Goal: Information Seeking & Learning: Learn about a topic

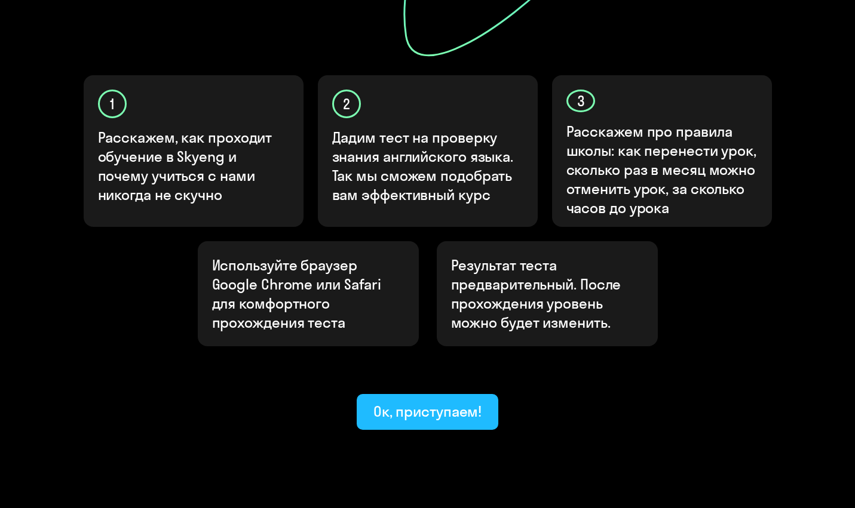
scroll to position [354, 0]
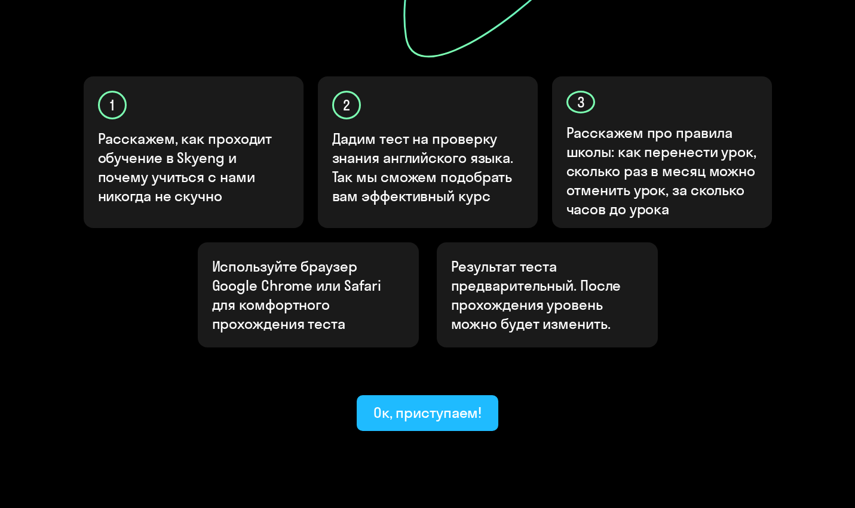
click at [468, 396] on button "Ок, приступаем!" at bounding box center [428, 414] width 142 height 36
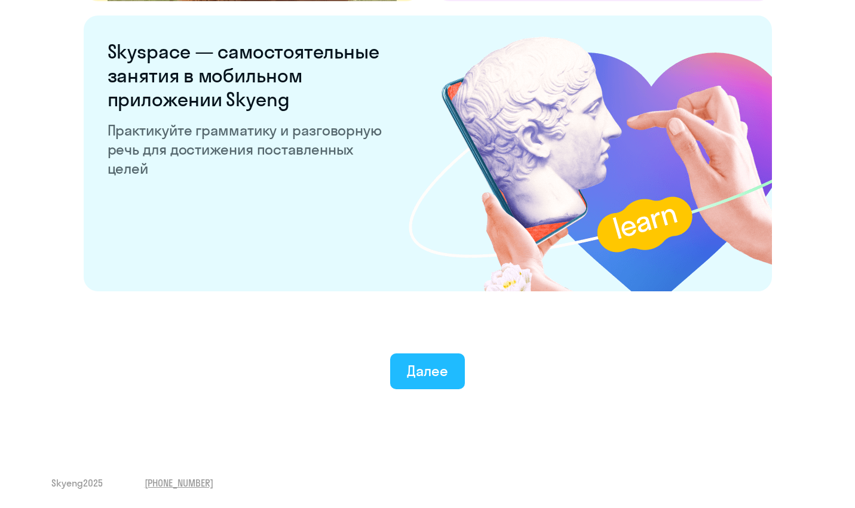
scroll to position [2261, 0]
click at [440, 357] on button "Далее" at bounding box center [427, 372] width 75 height 36
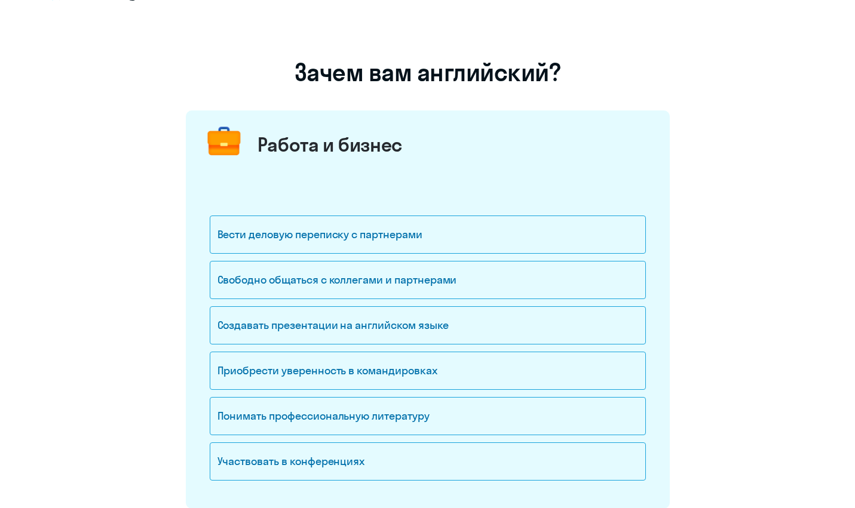
scroll to position [46, 0]
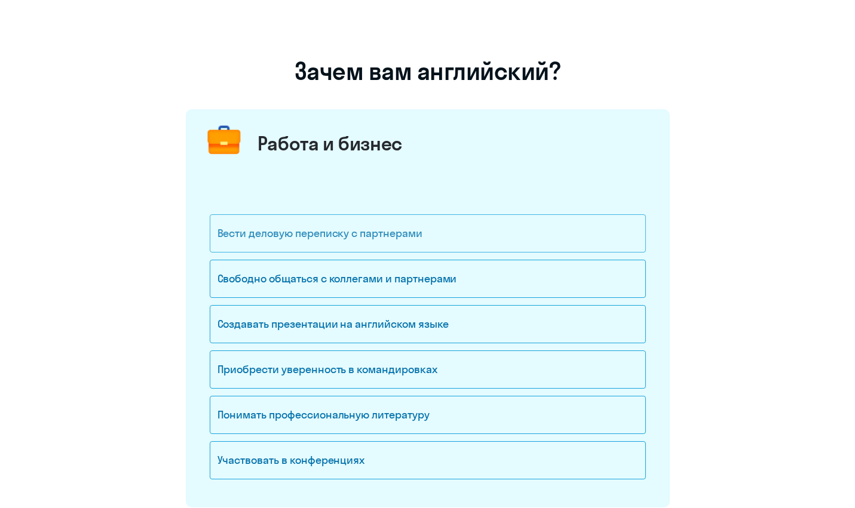
click at [378, 236] on div "Вести деловую переписку с партнерами" at bounding box center [428, 233] width 436 height 38
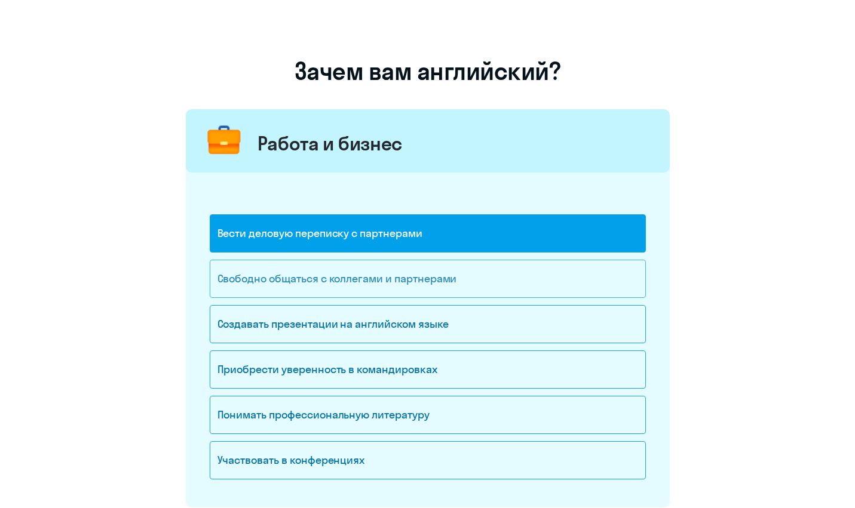
click at [376, 278] on div "Свободно общаться с коллегами и партнерами" at bounding box center [428, 279] width 436 height 38
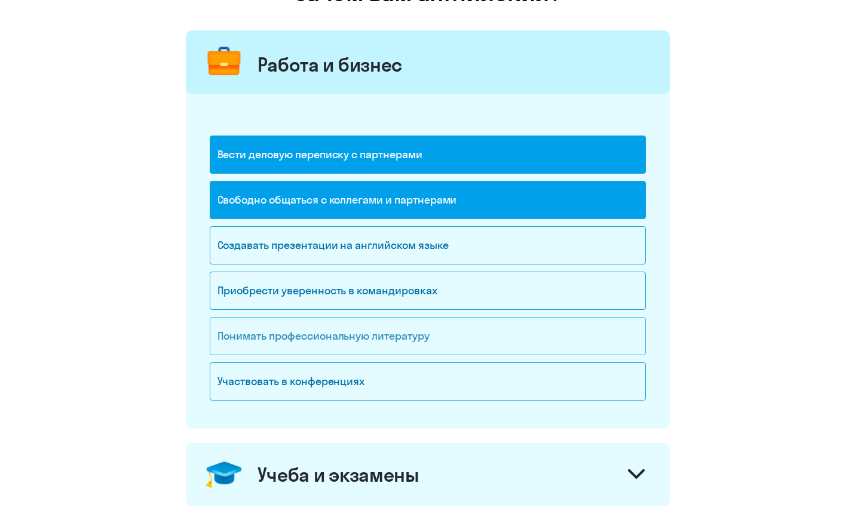
scroll to position [129, 0]
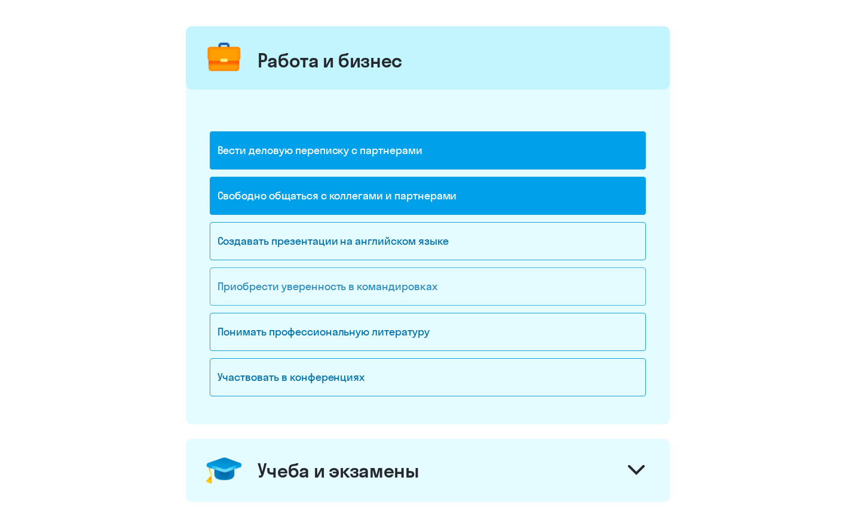
click at [361, 299] on div "Приобрести уверенность в командировках" at bounding box center [428, 287] width 436 height 38
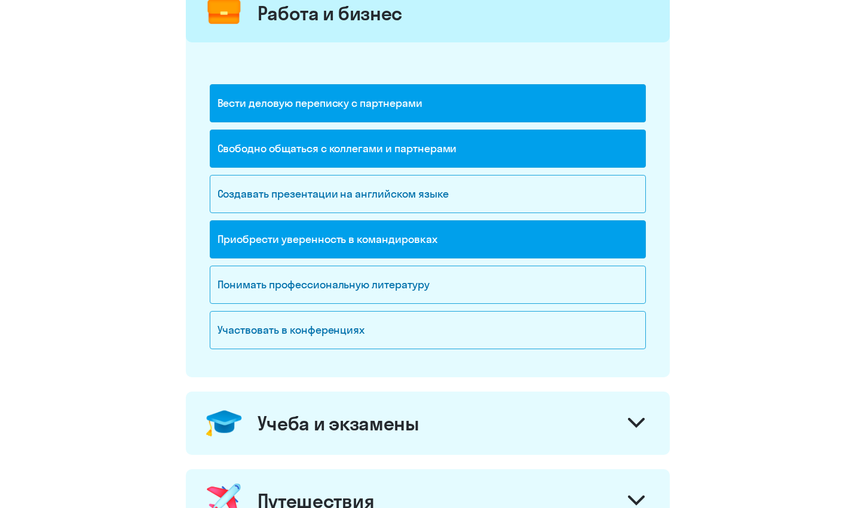
scroll to position [181, 0]
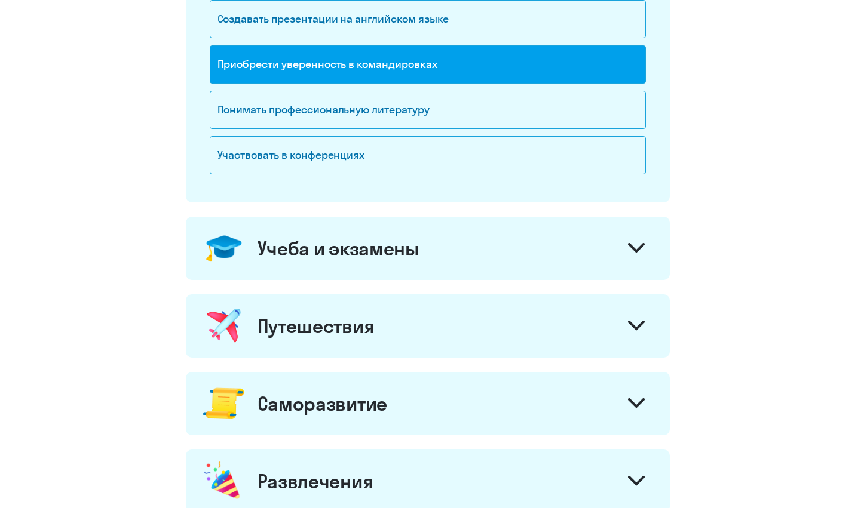
click at [378, 253] on div "Учеба и экзамены" at bounding box center [339, 249] width 162 height 24
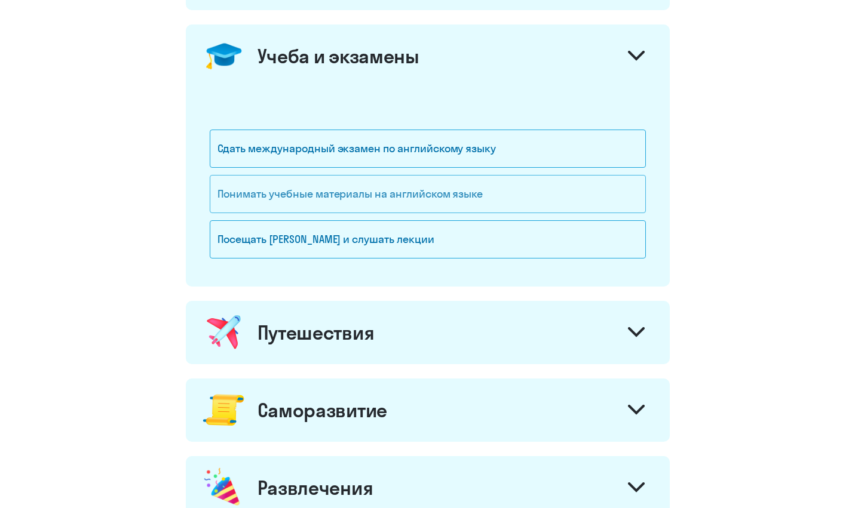
scroll to position [544, 0]
click at [381, 246] on div "Посещать [PERSON_NAME] и слушать лекции" at bounding box center [428, 239] width 436 height 38
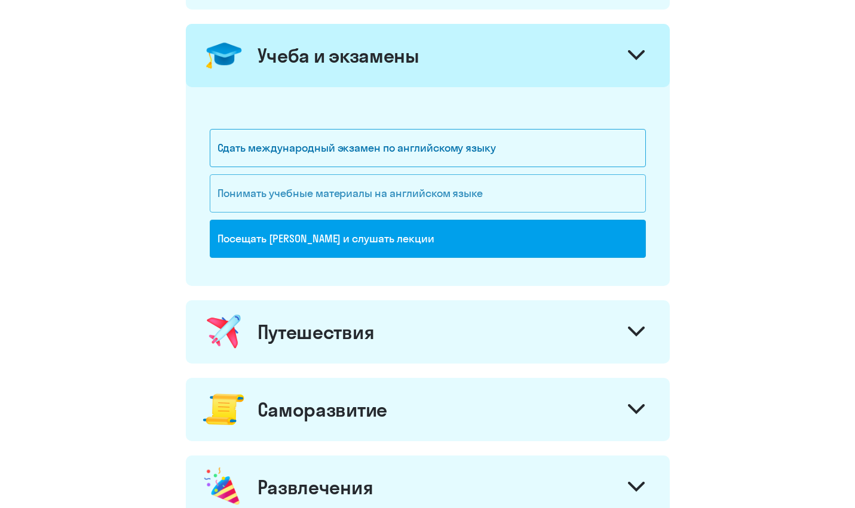
click at [389, 210] on div "Понимать учебные материалы на английском языке" at bounding box center [428, 193] width 436 height 38
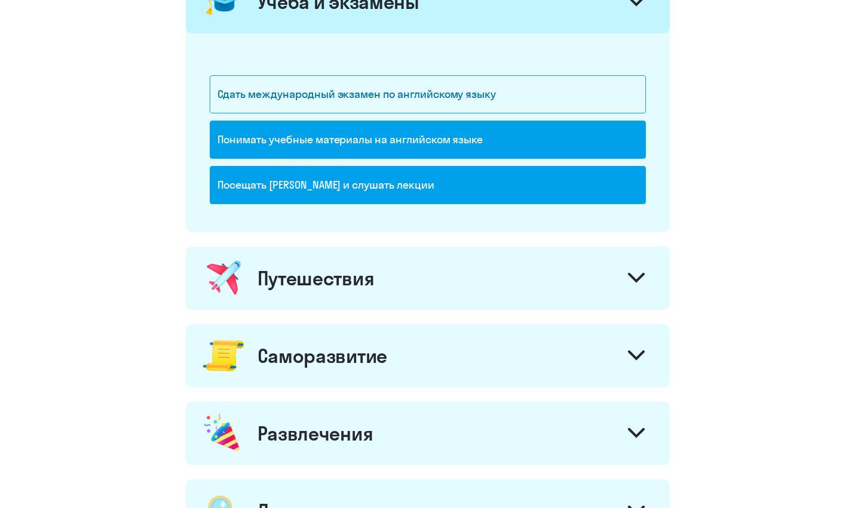
scroll to position [600, 0]
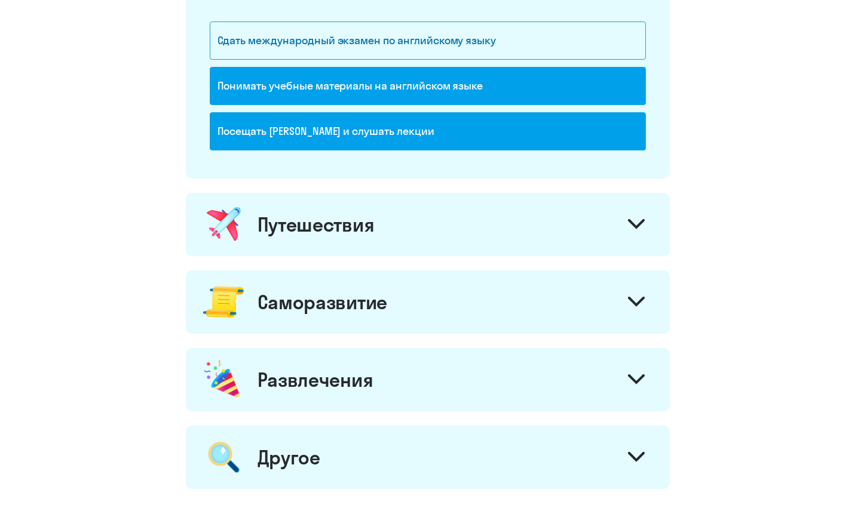
click at [389, 210] on div "Путешествия" at bounding box center [428, 224] width 484 height 63
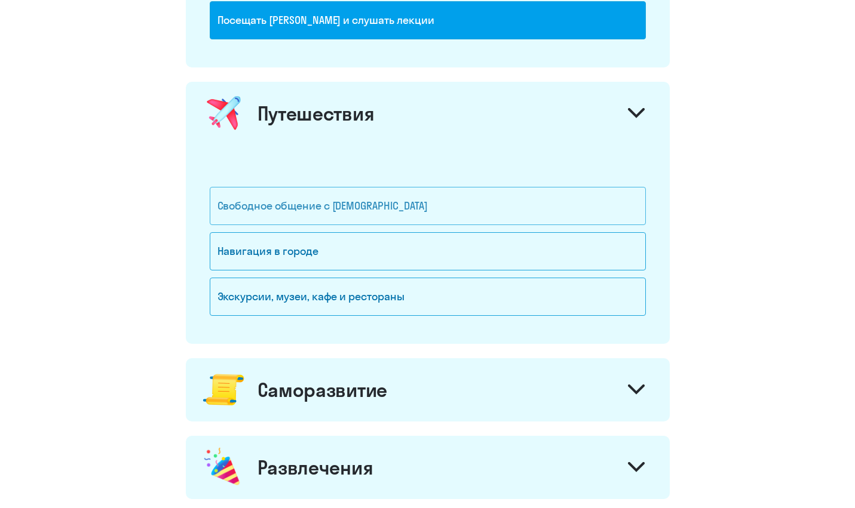
click at [389, 210] on div "Свободное общение с [DEMOGRAPHIC_DATA]" at bounding box center [428, 206] width 436 height 38
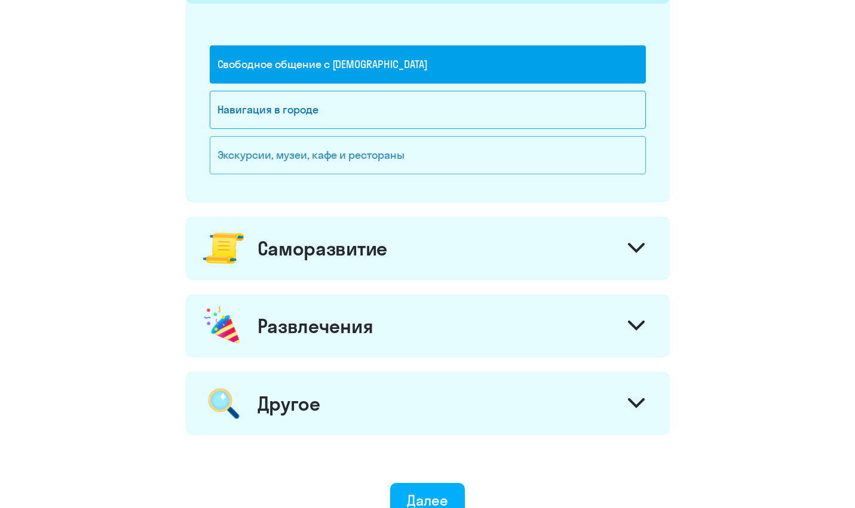
scroll to position [906, 0]
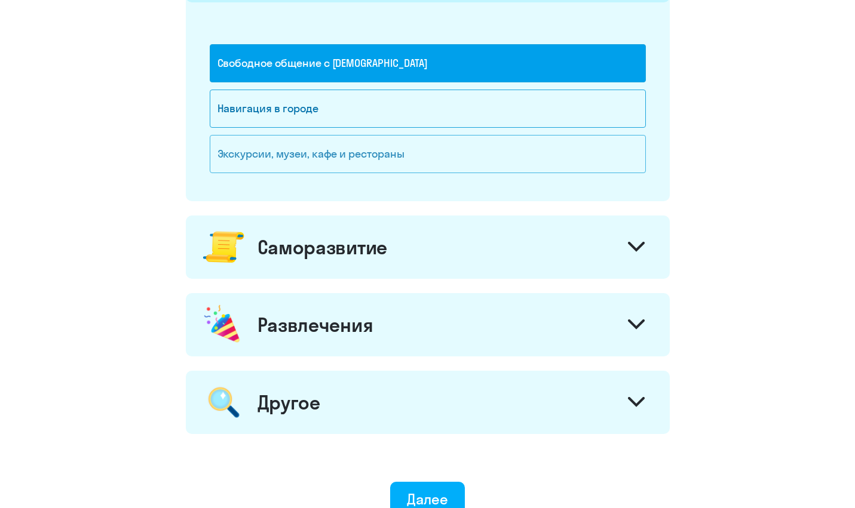
click at [373, 263] on div "Саморазвитие" at bounding box center [428, 247] width 484 height 63
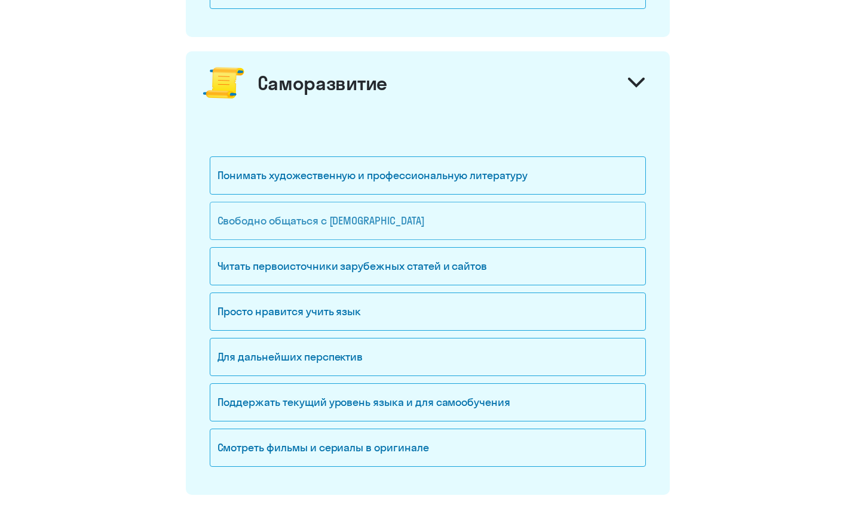
scroll to position [1072, 0]
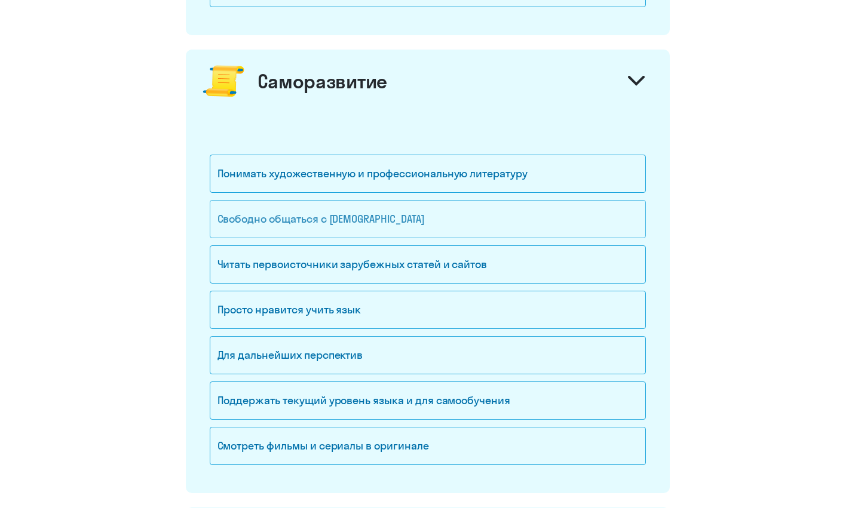
click at [386, 229] on div "Свободно общаться с [DEMOGRAPHIC_DATA]" at bounding box center [428, 219] width 436 height 38
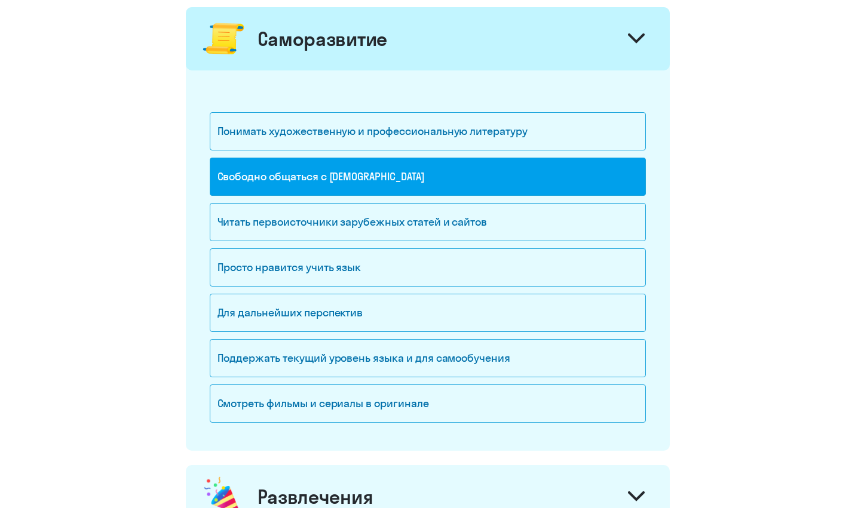
click at [386, 229] on div "Читать первоисточники зарубежных статей и сайтов" at bounding box center [428, 222] width 436 height 38
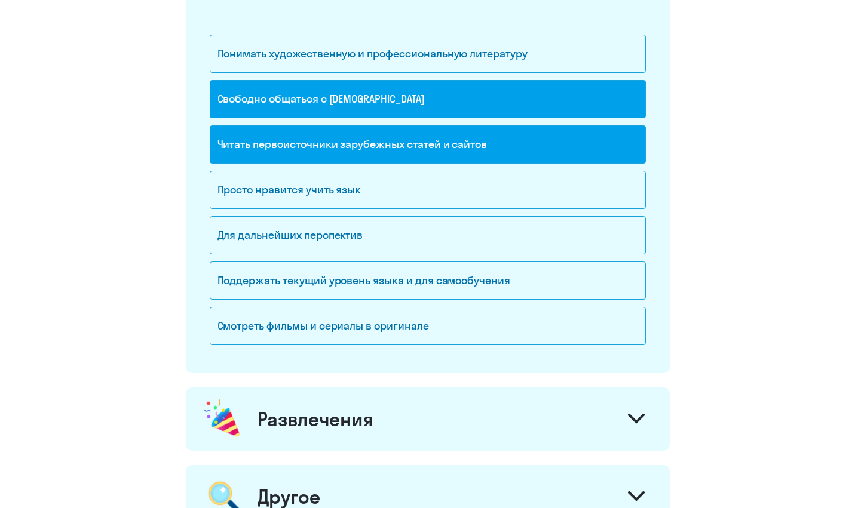
click at [386, 229] on div "Для дальнейших перспектив" at bounding box center [428, 235] width 436 height 38
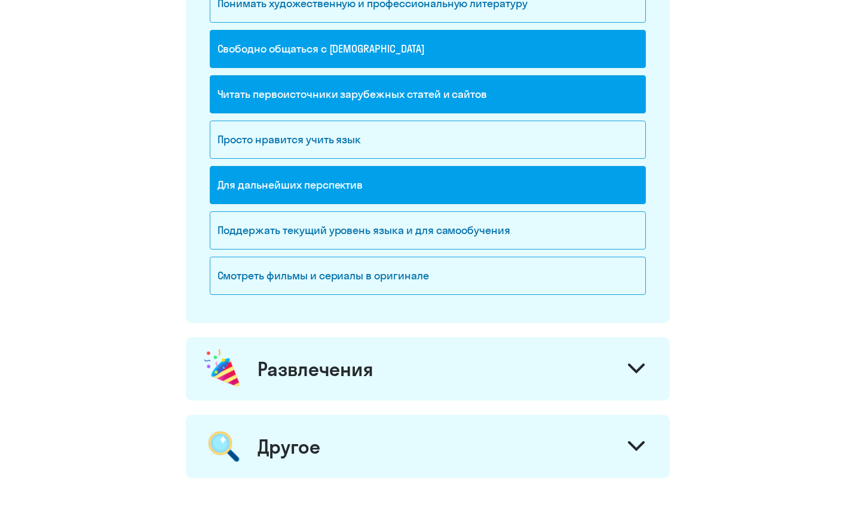
scroll to position [1244, 0]
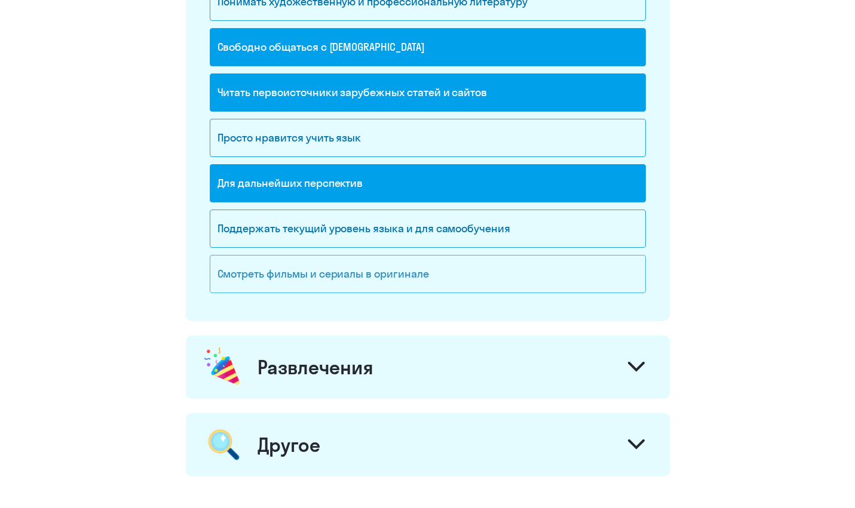
click at [375, 262] on div "Смотреть фильмы и сериалы в оригинале" at bounding box center [428, 274] width 436 height 38
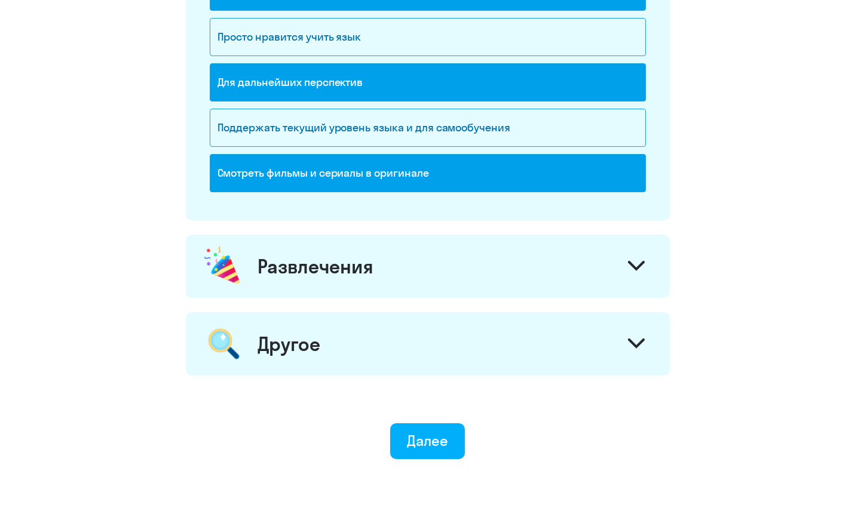
click at [373, 262] on div "Развлечения" at bounding box center [428, 266] width 484 height 63
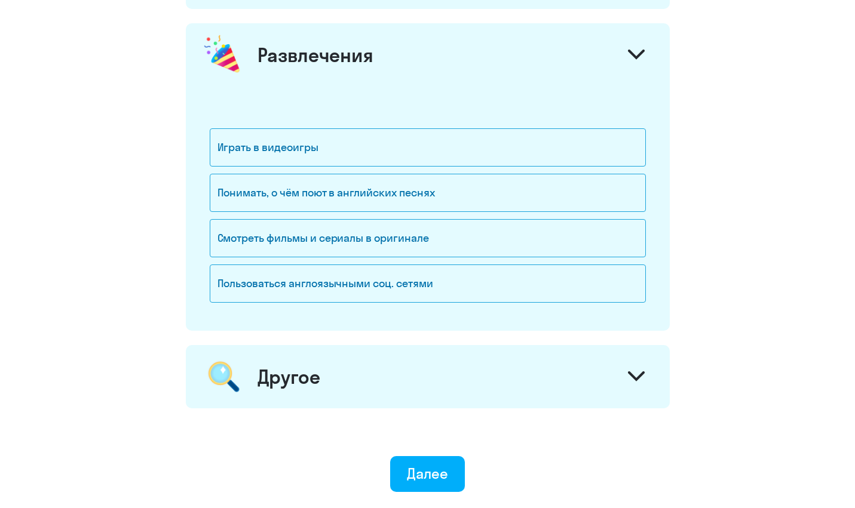
scroll to position [1562, 0]
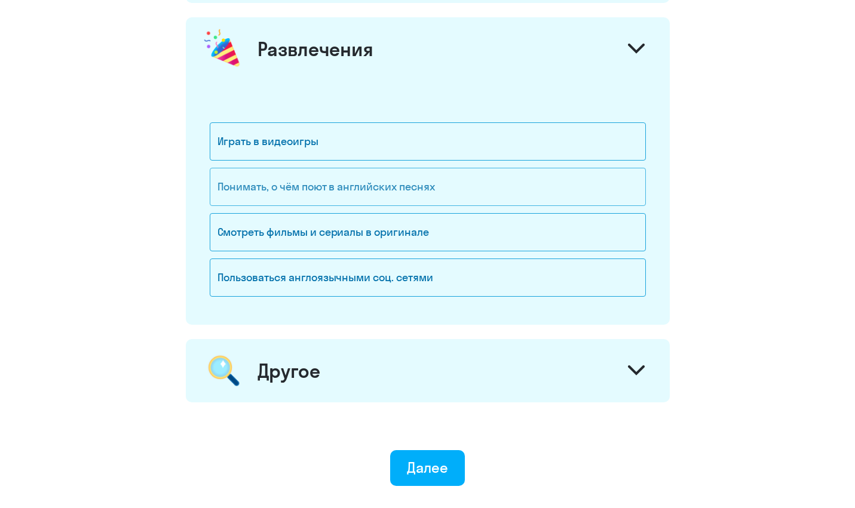
click at [411, 195] on div "Понимать, о чём поют в английских песнях" at bounding box center [428, 187] width 436 height 38
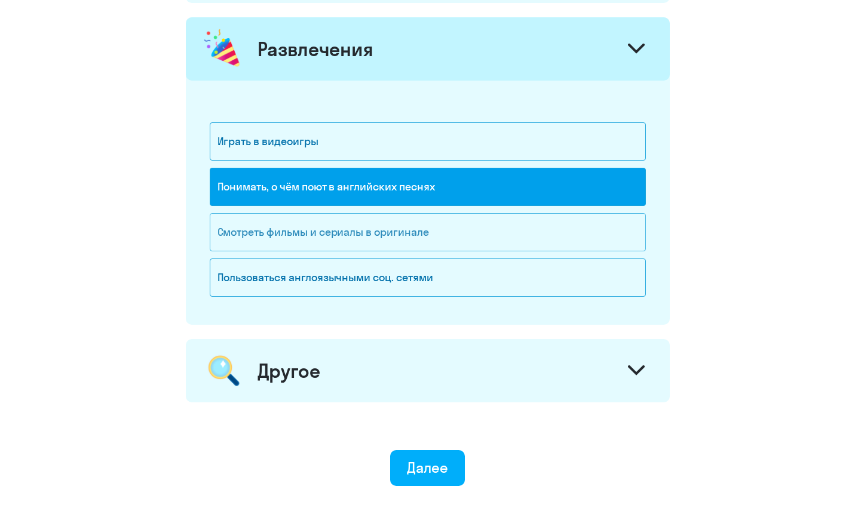
click at [401, 230] on div "Смотреть фильмы и сериалы в оригинале" at bounding box center [428, 232] width 436 height 38
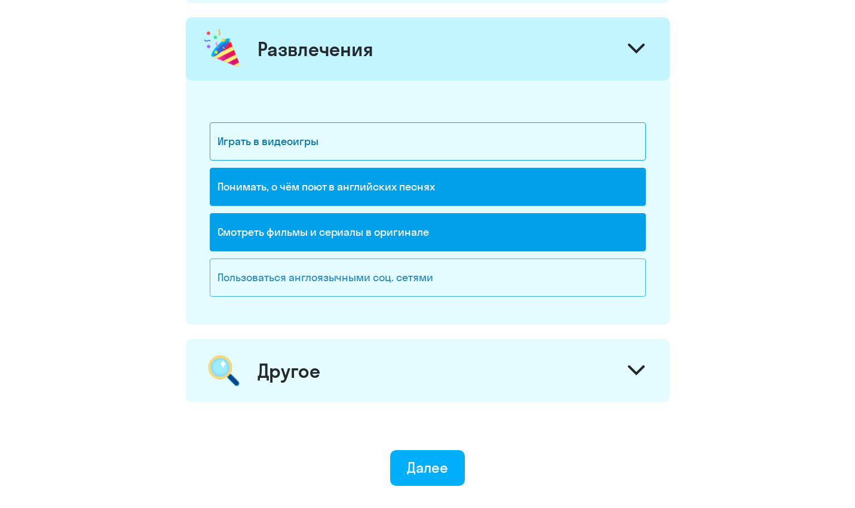
click at [392, 284] on div "Пользоваться англоязычными соц. сетями" at bounding box center [428, 278] width 436 height 38
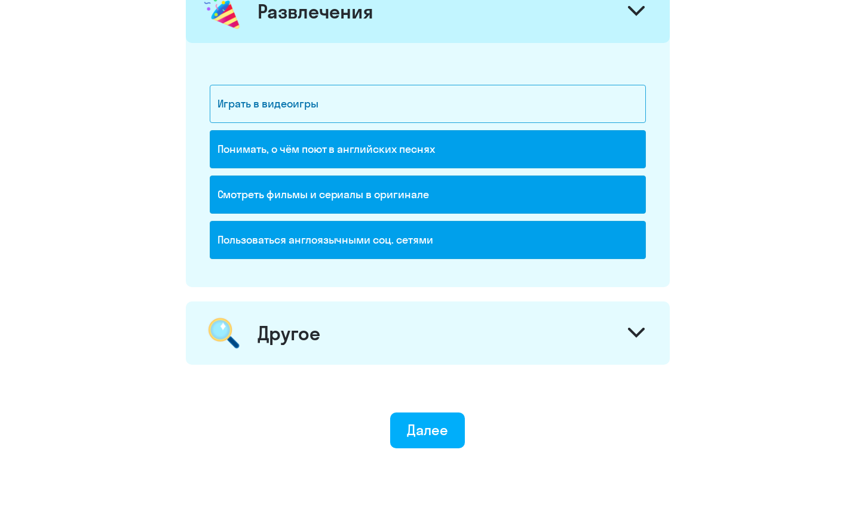
scroll to position [1634, 0]
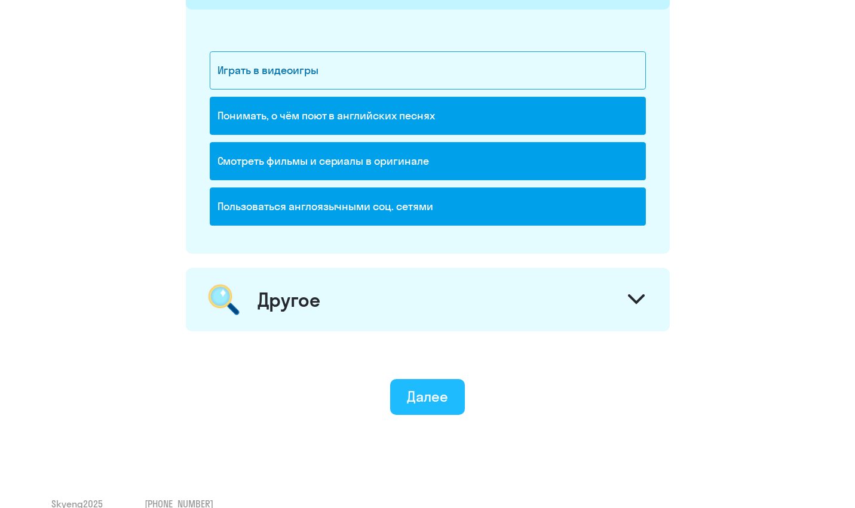
click at [418, 407] on button "Далее" at bounding box center [427, 397] width 75 height 36
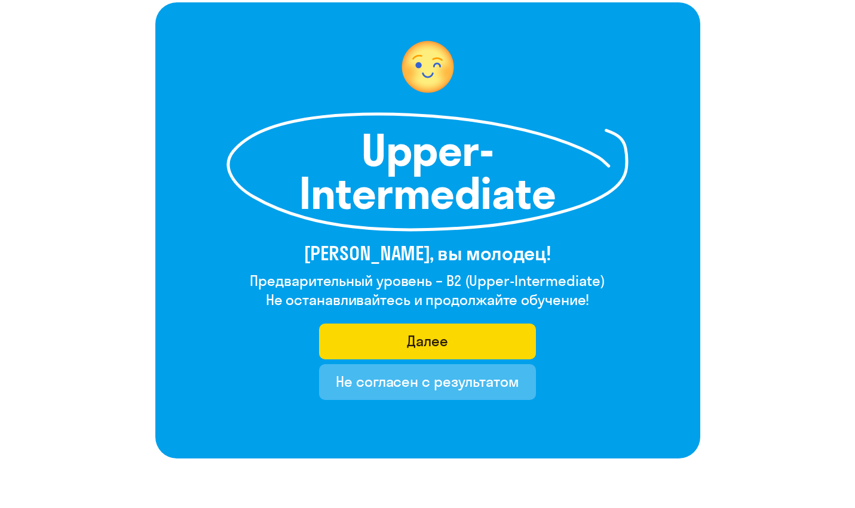
scroll to position [76, 0]
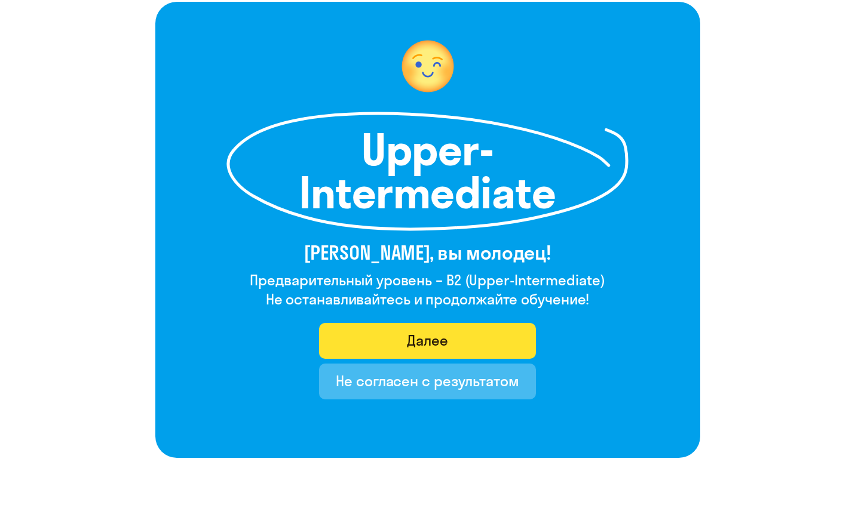
click at [414, 347] on div "Далее" at bounding box center [427, 340] width 41 height 19
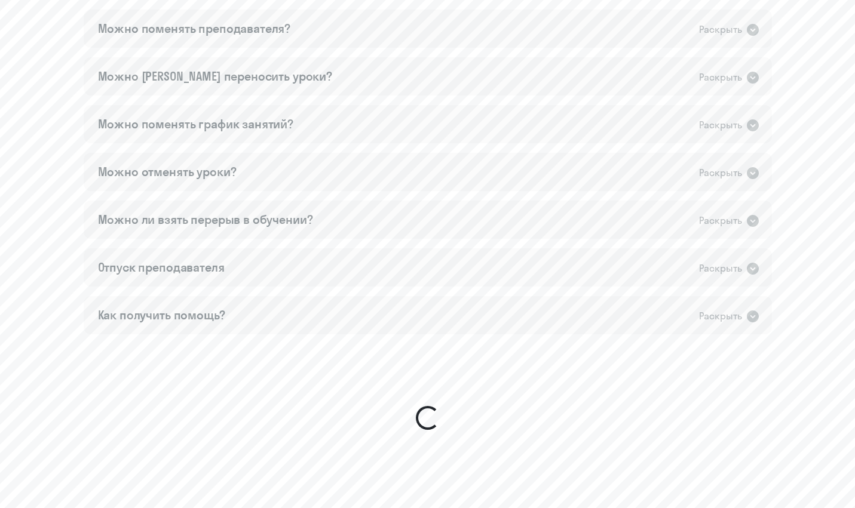
scroll to position [763, 0]
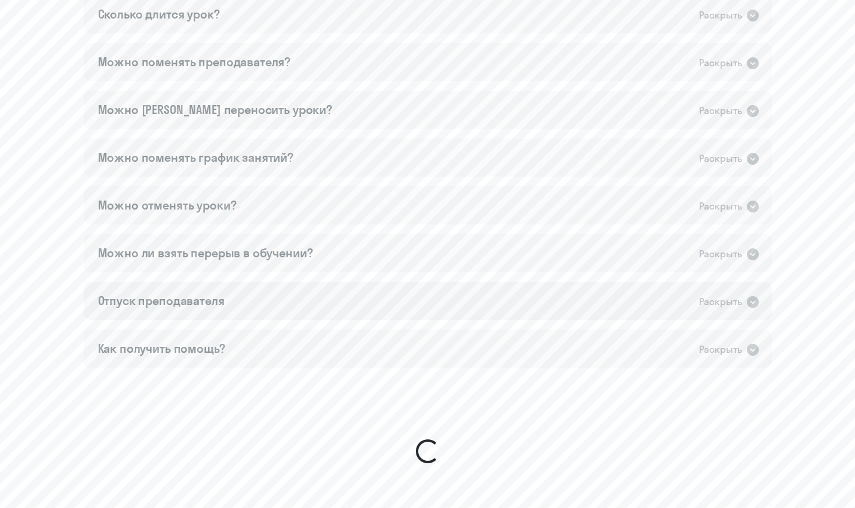
click at [710, 299] on div "Раскрыть" at bounding box center [720, 302] width 43 height 15
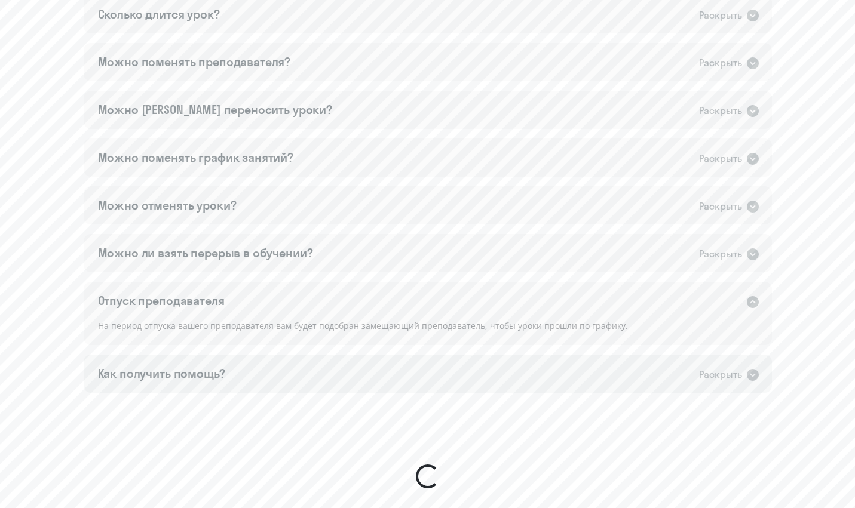
click at [724, 381] on div "Раскрыть" at bounding box center [720, 374] width 43 height 15
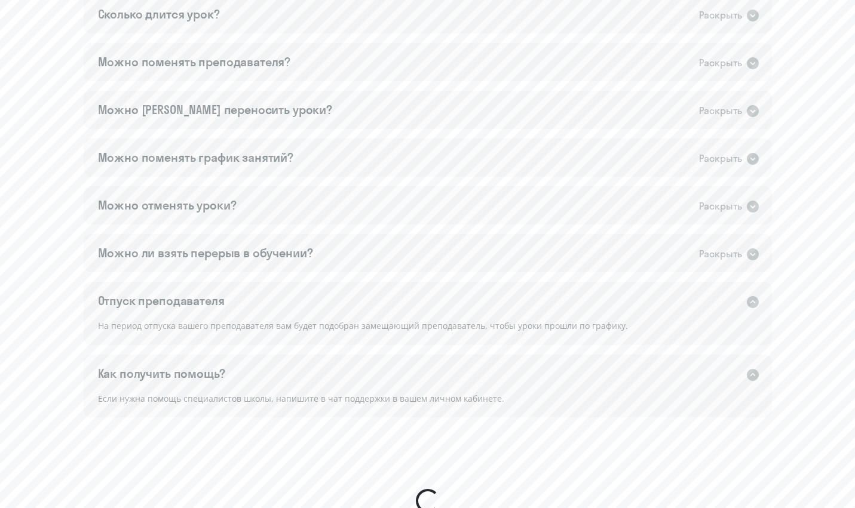
click at [736, 230] on div "Сколько длится урок? Раскрыть Урок длится 50 минут. Можно поменять преподавател…" at bounding box center [428, 206] width 688 height 422
click at [728, 240] on div "Можно ли взять перерыв в обучении? Раскрыть" at bounding box center [428, 253] width 688 height 38
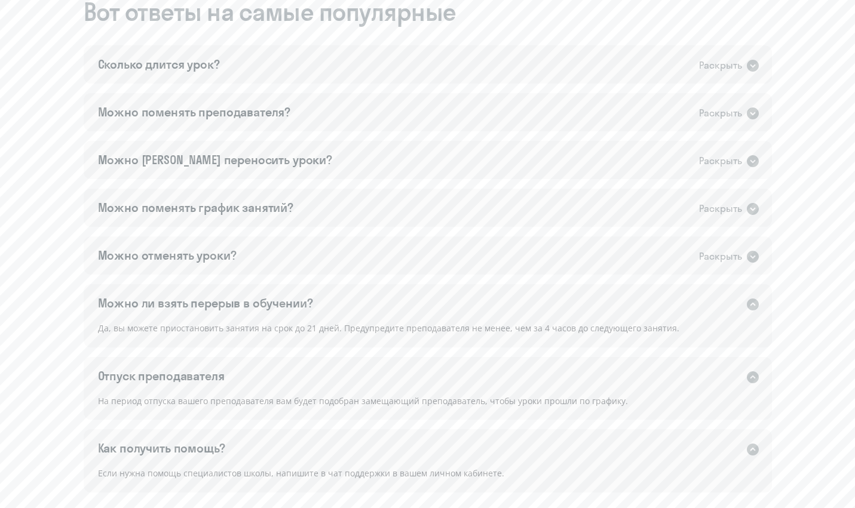
scroll to position [698, 0]
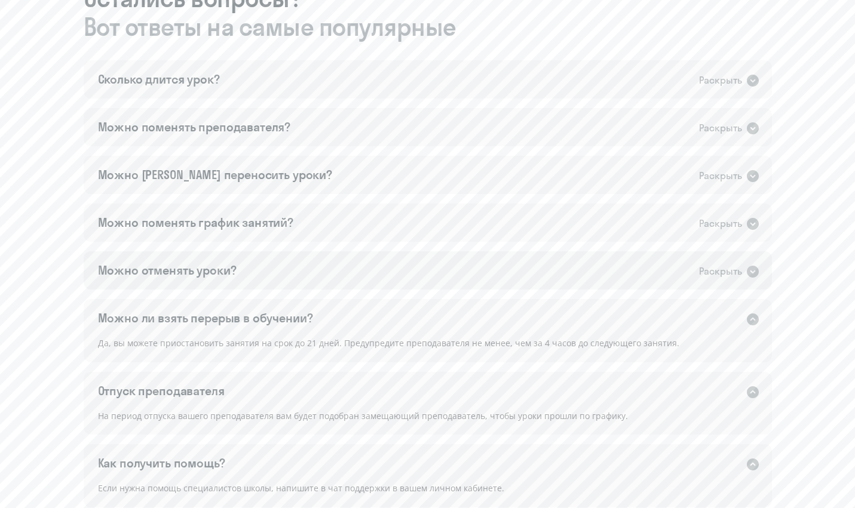
click at [529, 267] on div "Можно отменять уроки? Раскрыть" at bounding box center [428, 271] width 688 height 38
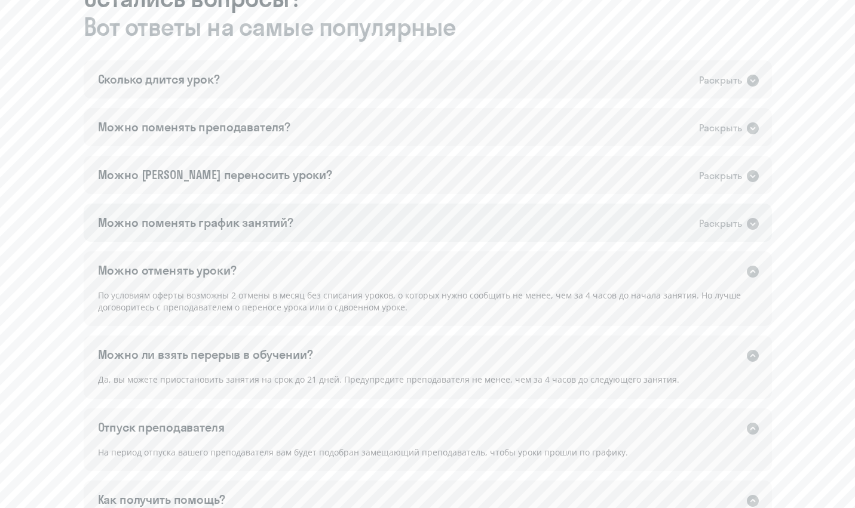
click at [528, 223] on div "Можно поменять график занятий? Раскрыть" at bounding box center [428, 223] width 688 height 38
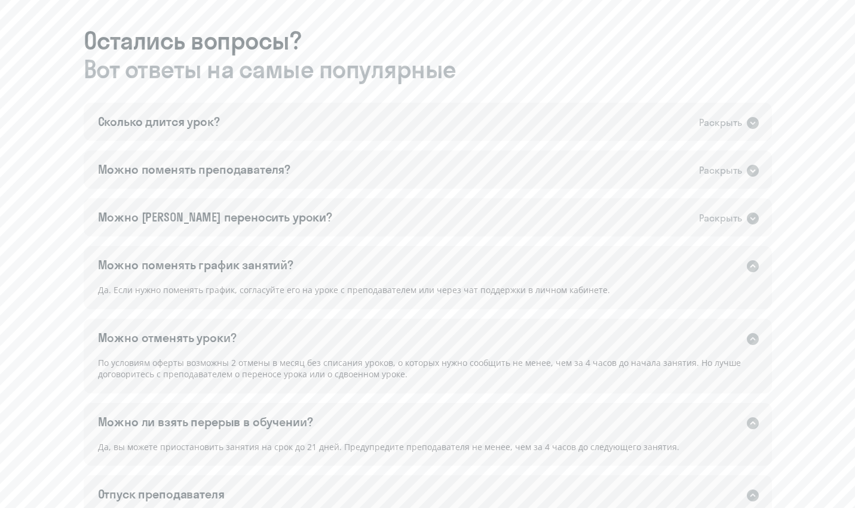
scroll to position [651, 0]
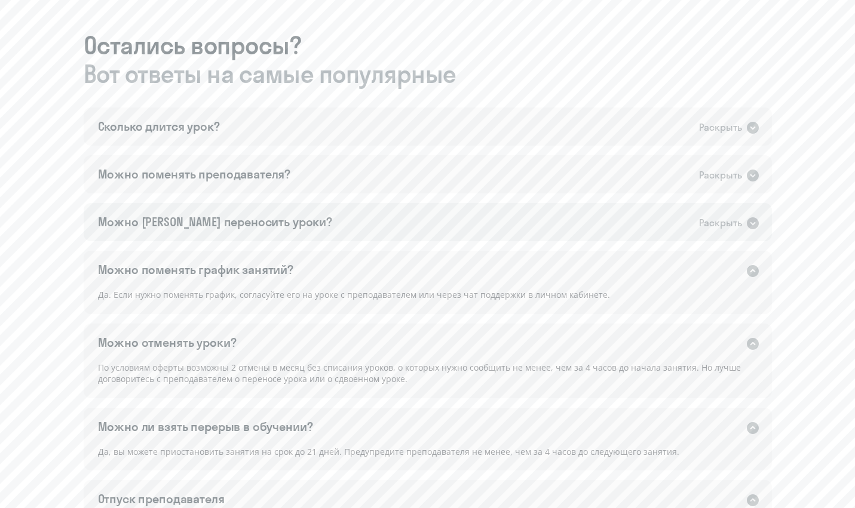
click at [525, 226] on div "Можно [PERSON_NAME] переносить уроки? Раскрыть" at bounding box center [428, 222] width 688 height 38
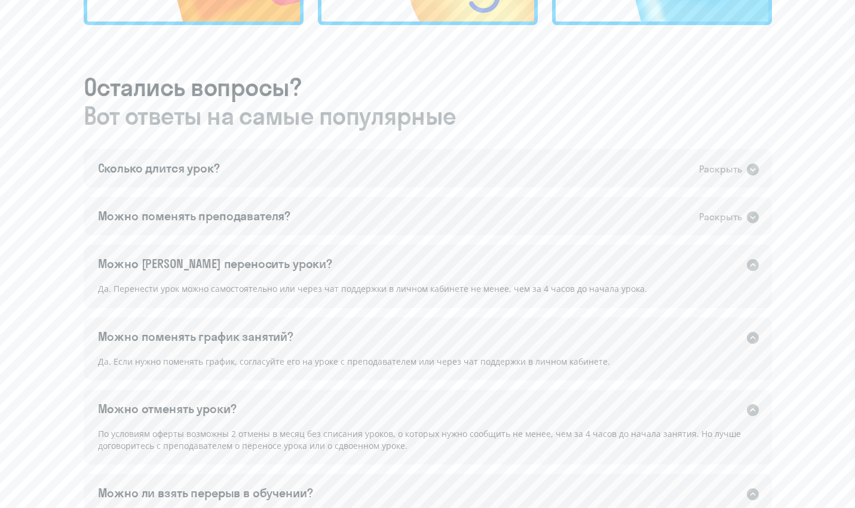
scroll to position [609, 0]
click at [525, 226] on div "Можно поменять преподавателя? Раскрыть" at bounding box center [428, 216] width 688 height 38
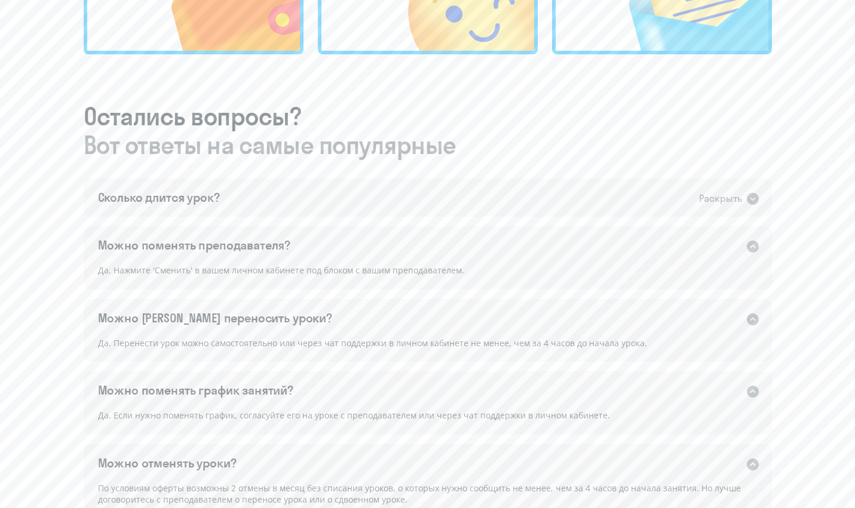
scroll to position [574, 0]
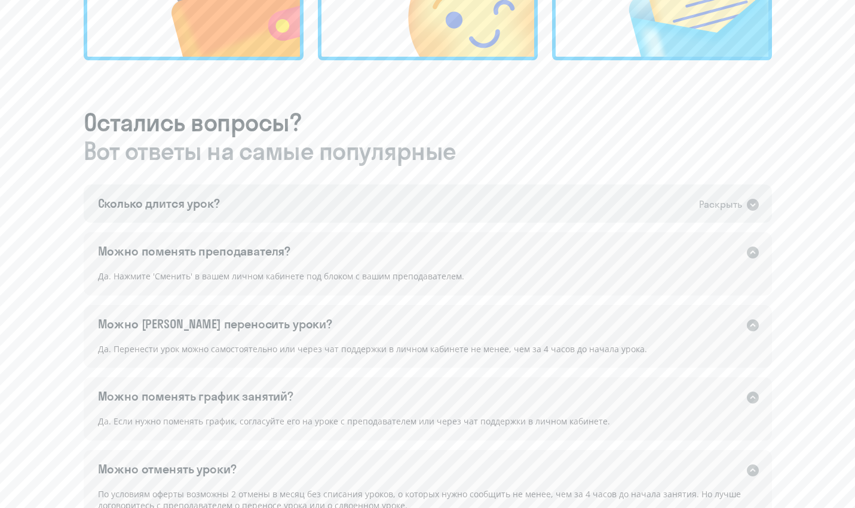
click at [526, 214] on div "Сколько длится урок? Раскрыть" at bounding box center [428, 204] width 688 height 38
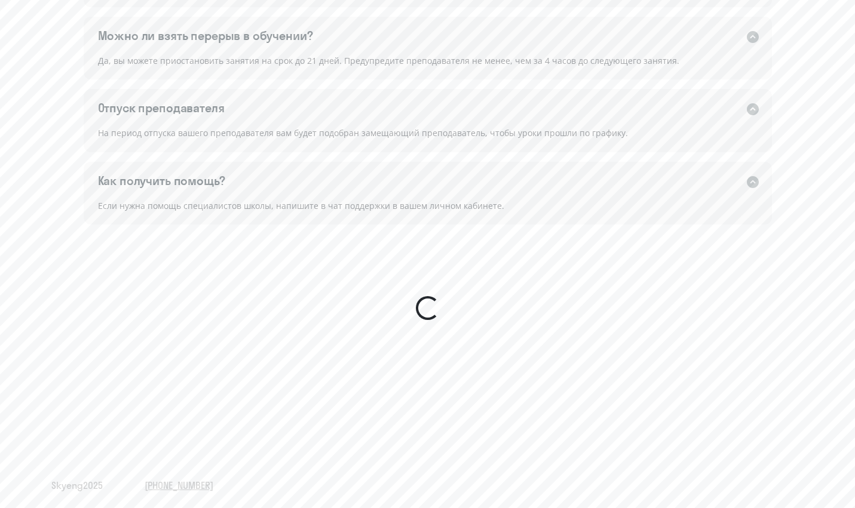
scroll to position [1116, 0]
